Goal: Check status: Check status

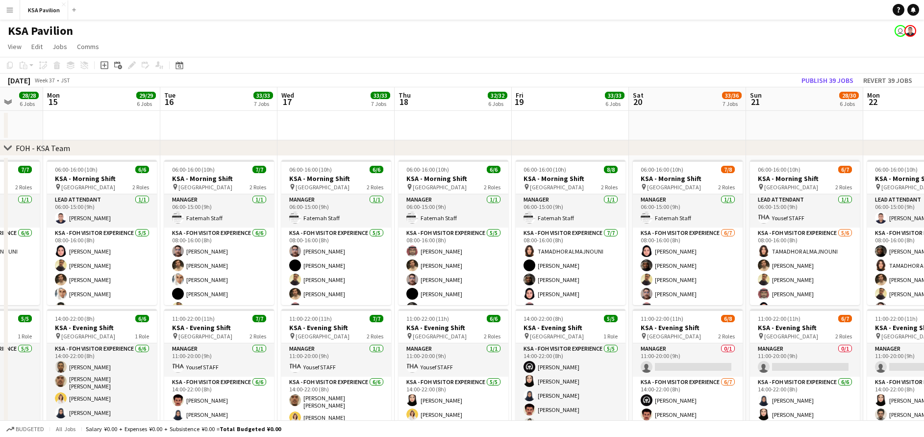
scroll to position [0, 338]
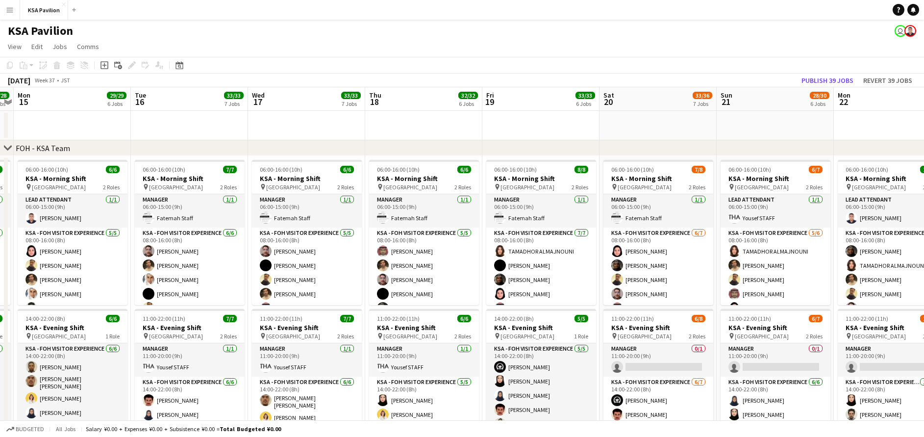
drag, startPoint x: 724, startPoint y: 126, endPoint x: 335, endPoint y: 126, distance: 389.6
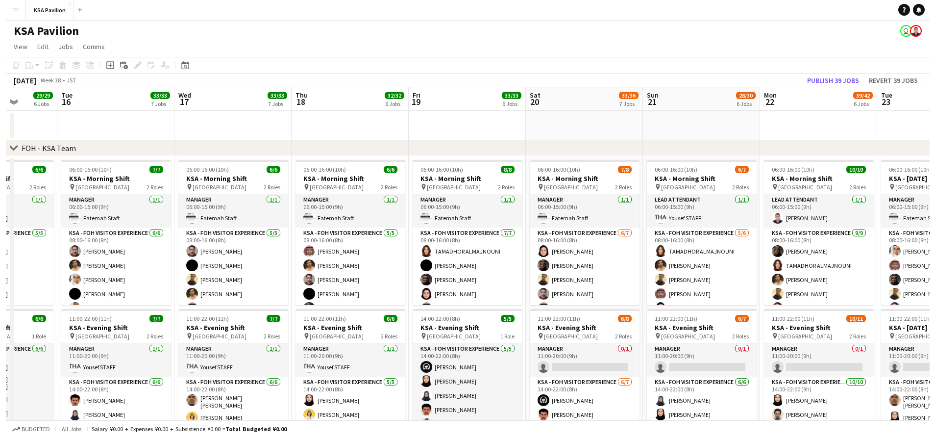
scroll to position [0, 300]
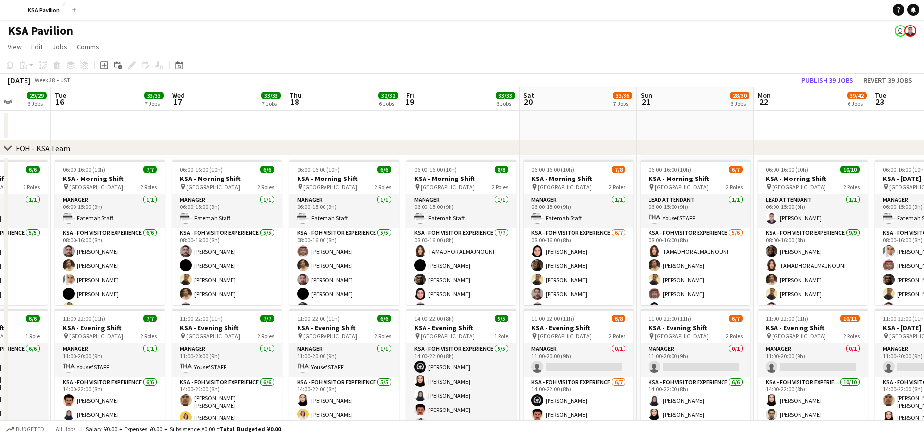
drag, startPoint x: 687, startPoint y: 121, endPoint x: 607, endPoint y: 122, distance: 79.4
click at [6, 13] on app-icon "Menu" at bounding box center [10, 10] width 8 height 8
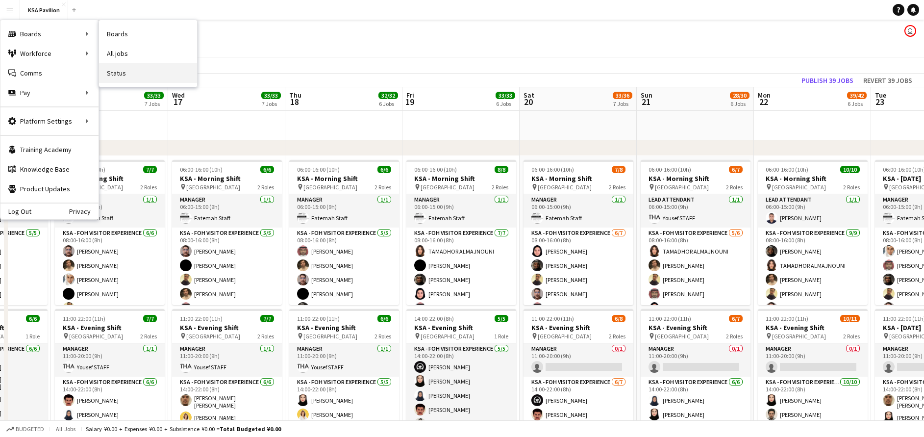
click at [129, 69] on link "Status" at bounding box center [148, 73] width 98 height 20
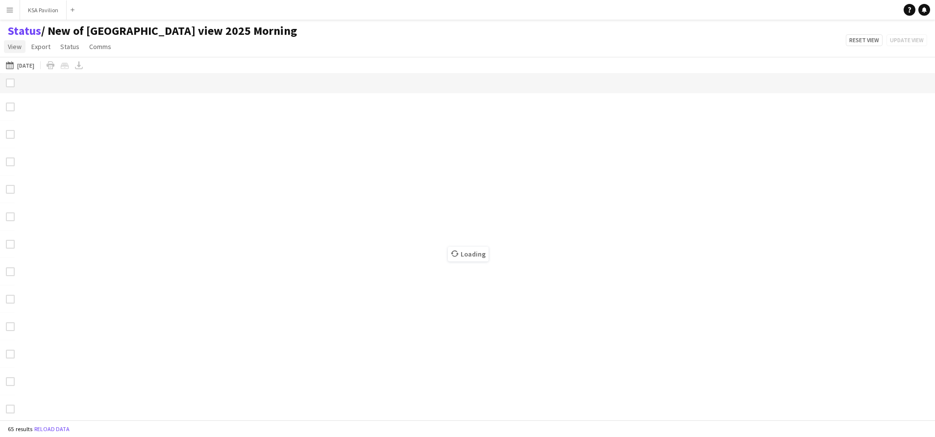
click at [18, 48] on span "View" at bounding box center [15, 46] width 14 height 9
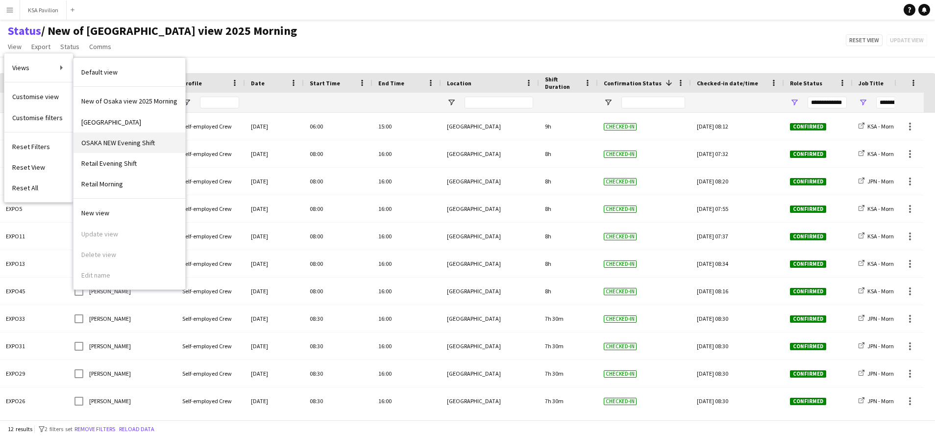
click at [133, 139] on span "OSAKA NEW Evening Shift" at bounding box center [118, 142] width 74 height 9
type input "**********"
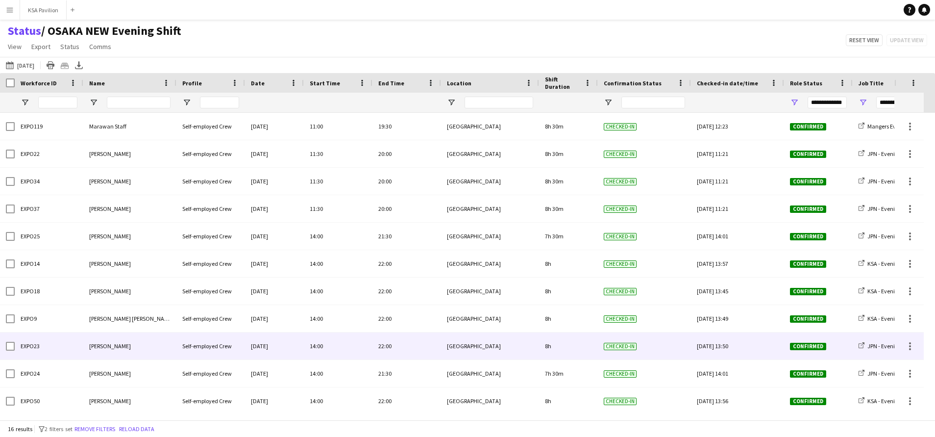
scroll to position [144, 0]
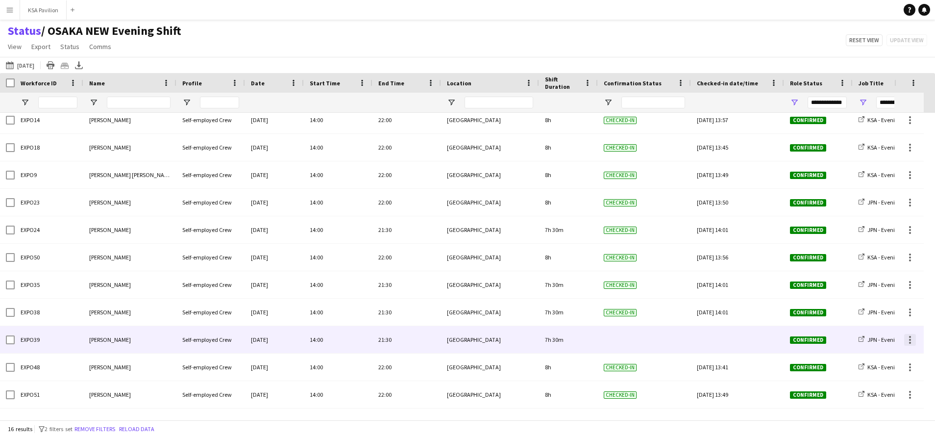
click at [910, 340] on div at bounding box center [910, 340] width 2 height 2
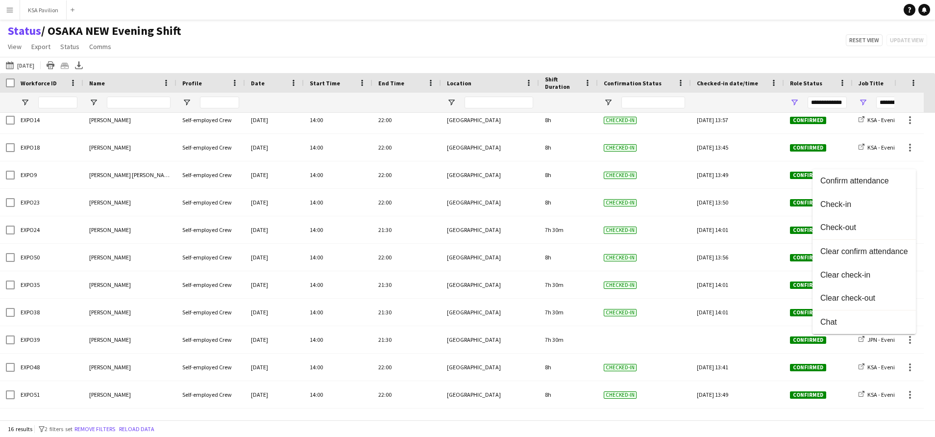
click at [515, 297] on div at bounding box center [467, 218] width 935 height 437
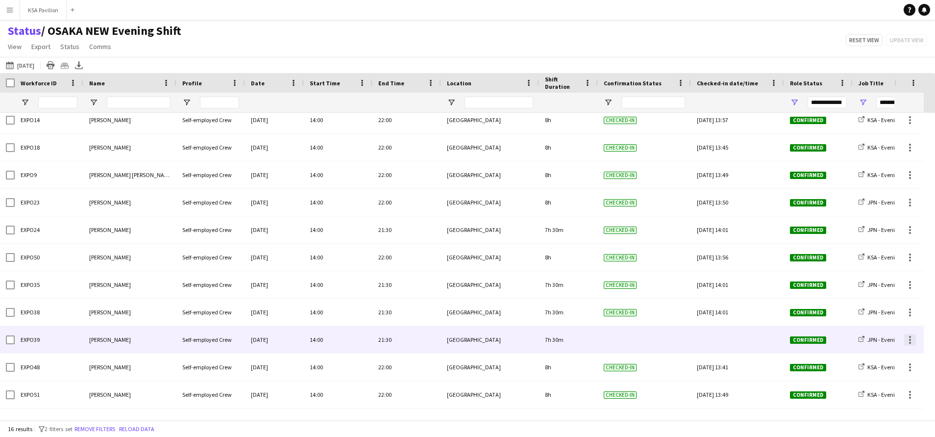
click at [909, 338] on div at bounding box center [910, 340] width 12 height 12
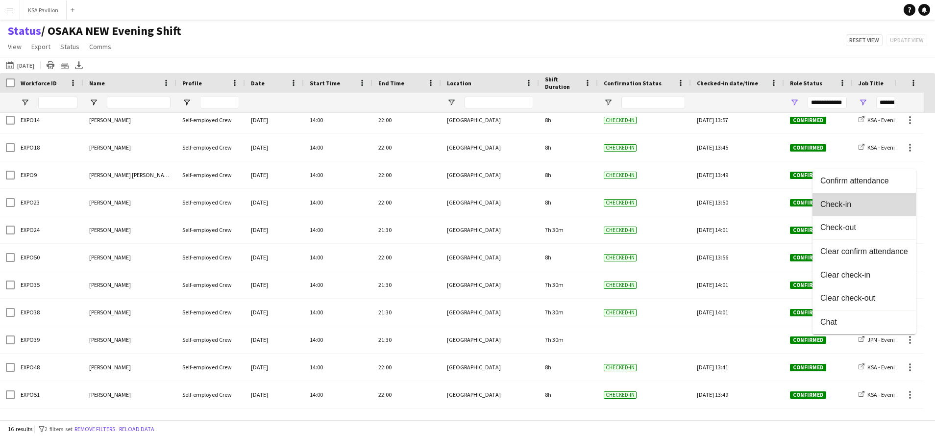
click at [852, 201] on span "Check-in" at bounding box center [864, 204] width 88 height 9
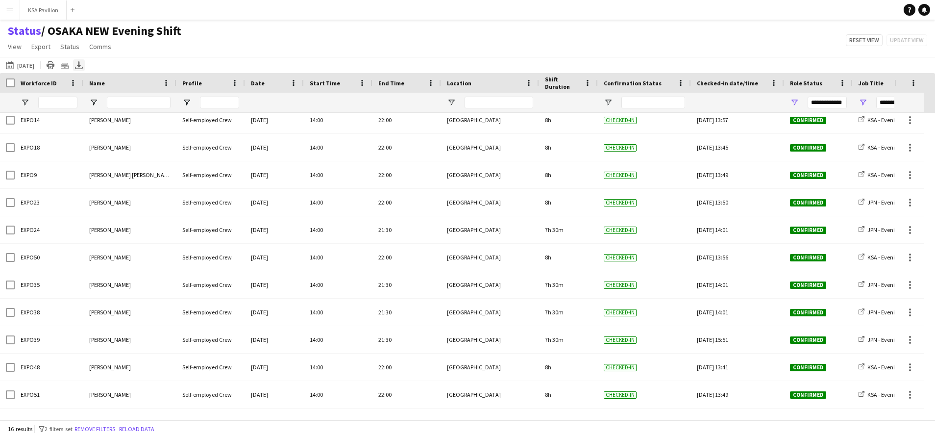
click at [72, 64] on div "[DATE] [DATE] [DATE] This Week This Month [DATE] Last Week Last Month [DATE] Ne…" at bounding box center [467, 65] width 935 height 16
click at [78, 65] on icon at bounding box center [79, 64] width 4 height 6
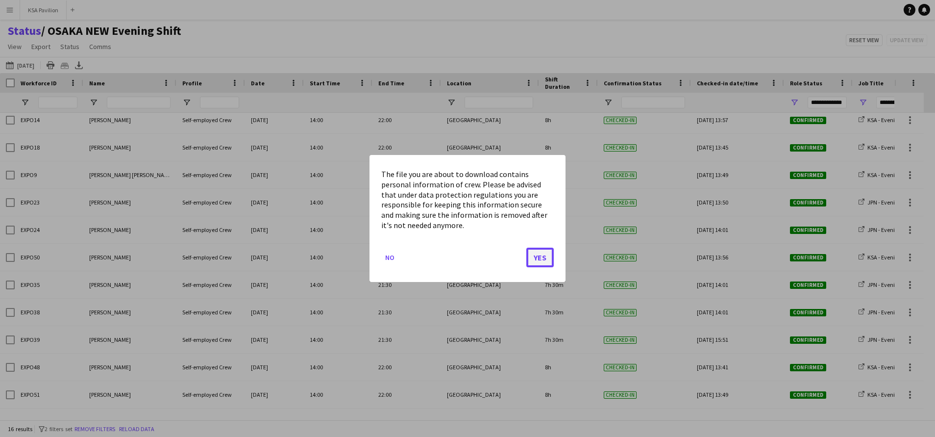
click at [530, 254] on button "Yes" at bounding box center [539, 258] width 27 height 20
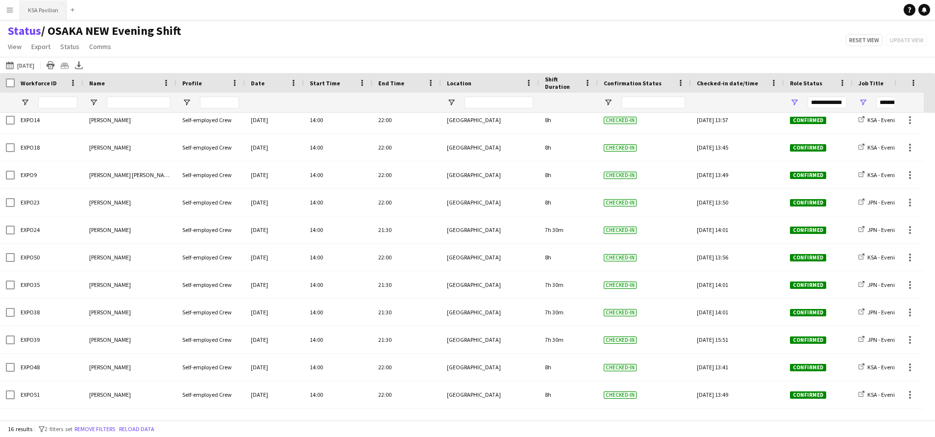
click at [37, 11] on button "KSA Pavilion Close" at bounding box center [43, 9] width 47 height 19
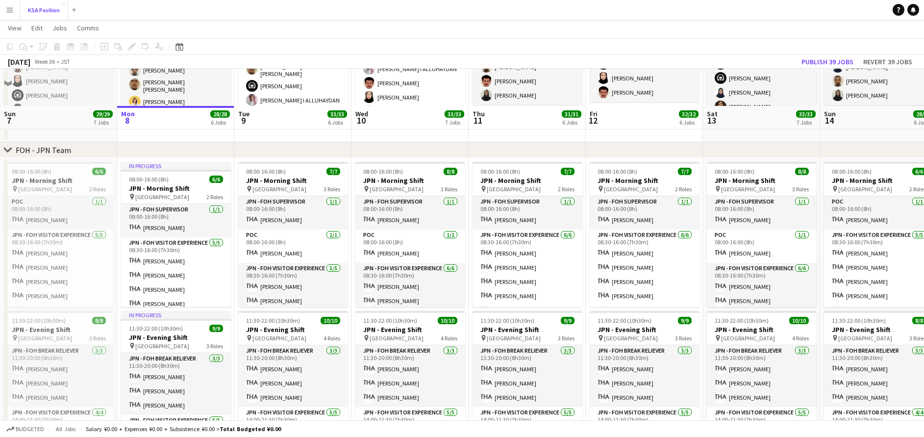
scroll to position [368, 0]
